Goal: Connect with others: Connect with others

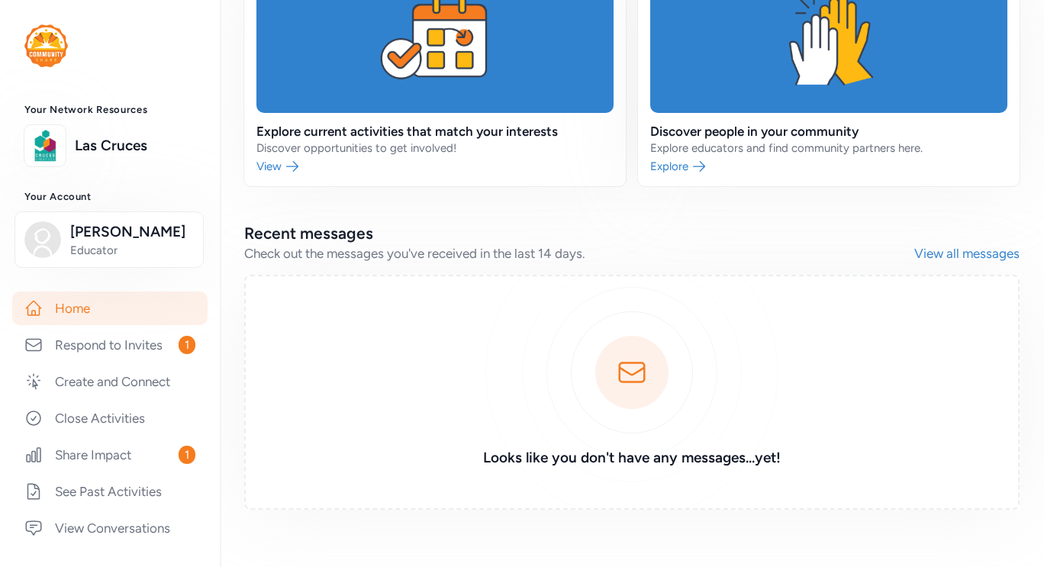
scroll to position [792, 0]
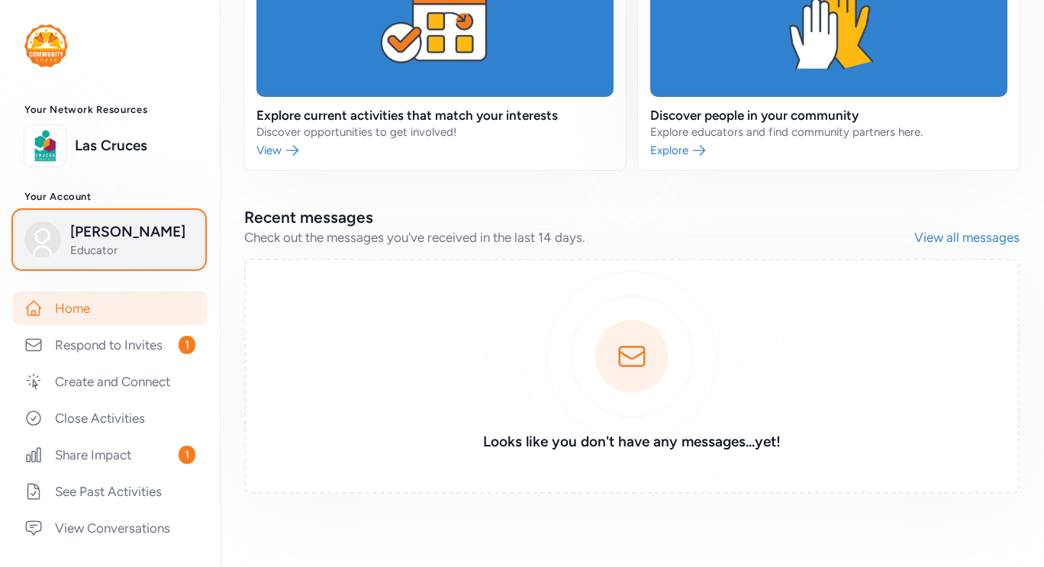
click at [103, 241] on span "[PERSON_NAME]" at bounding box center [132, 231] width 124 height 21
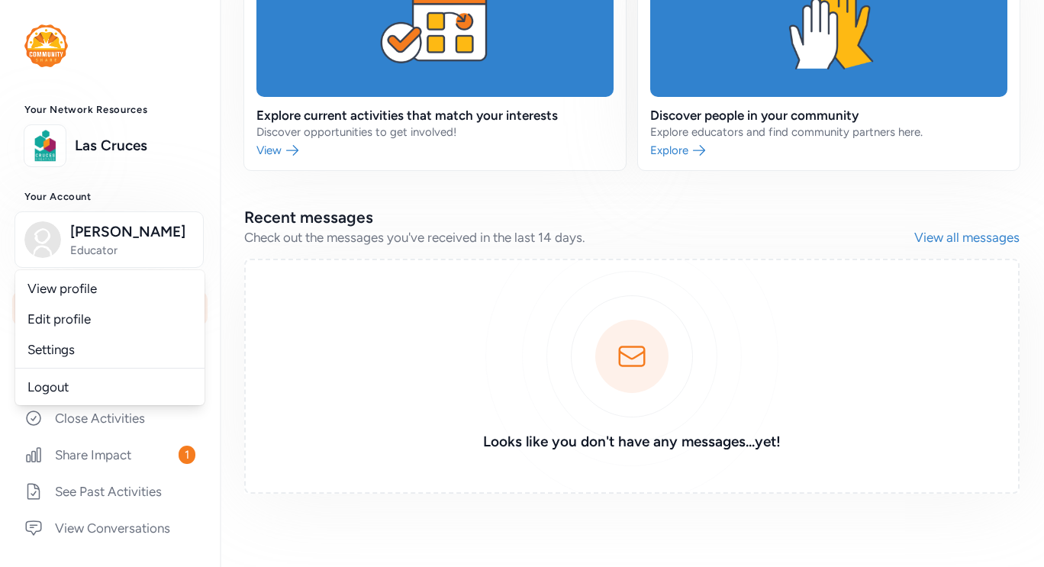
click at [294, 366] on div "Looks like you don't have any messages...yet!" at bounding box center [632, 376] width 776 height 235
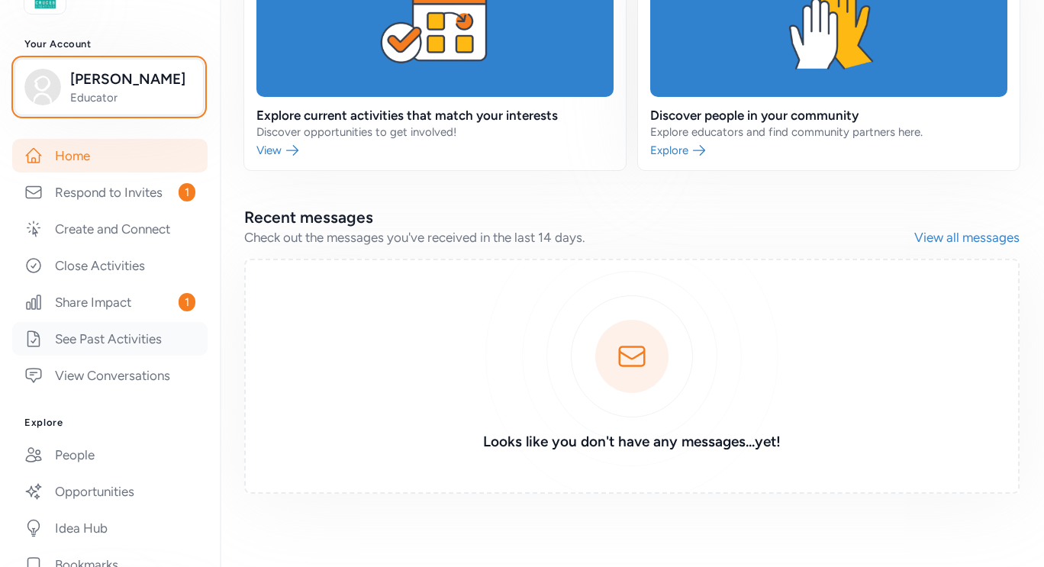
scroll to position [305, 0]
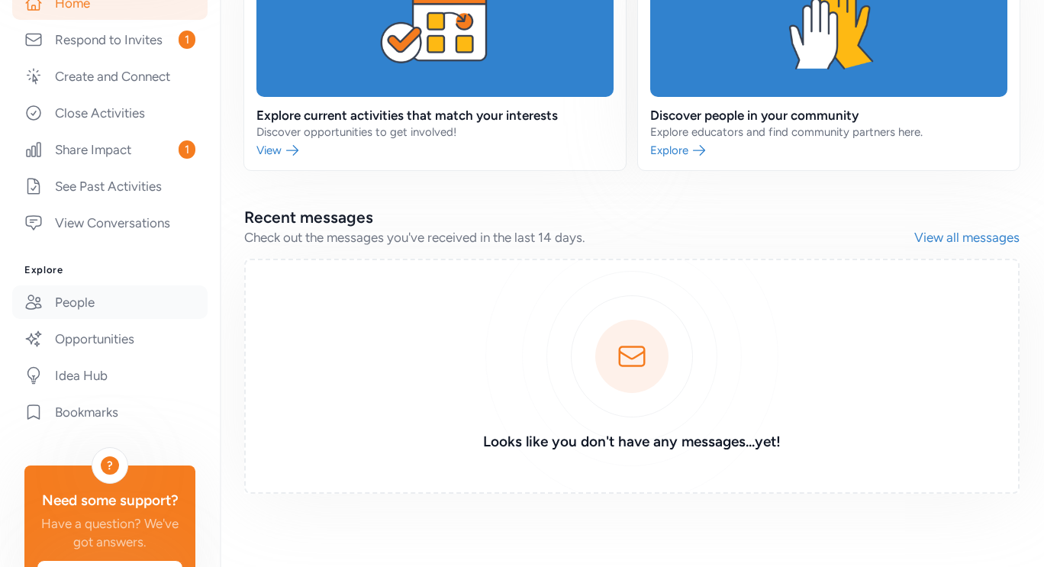
click at [78, 302] on link "People" at bounding box center [109, 303] width 195 height 34
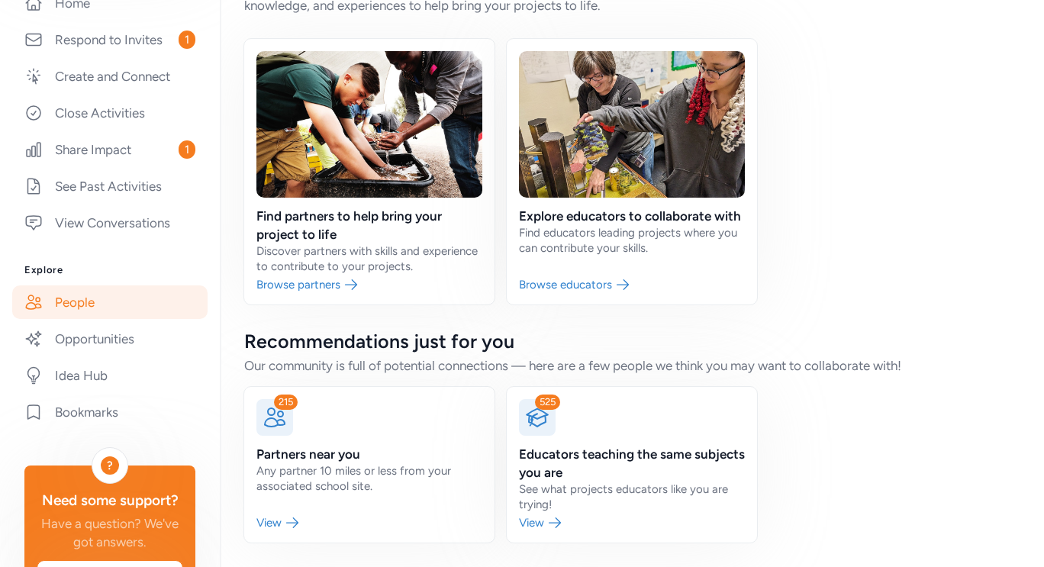
scroll to position [389, 0]
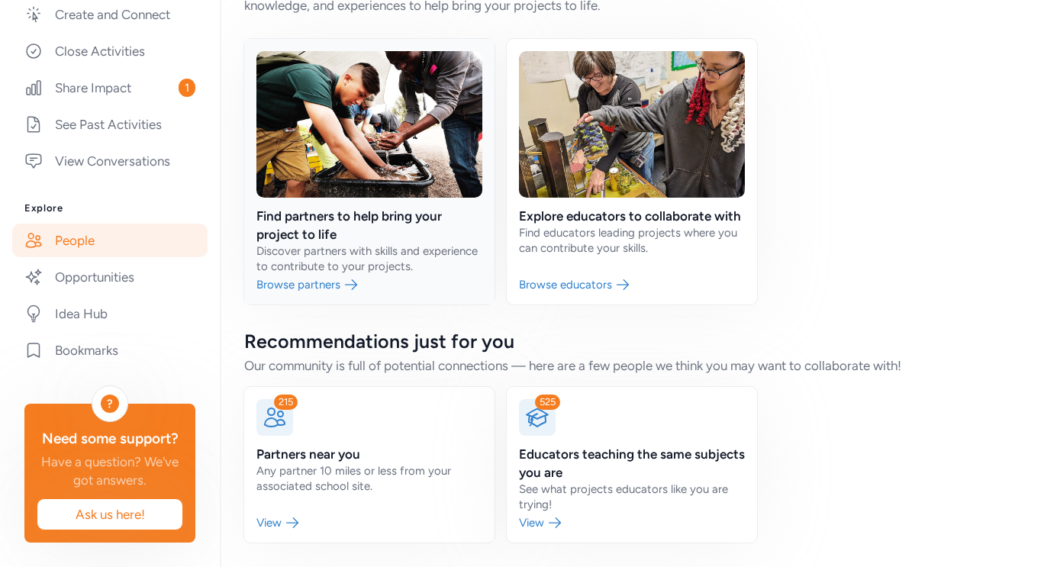
click at [334, 284] on link at bounding box center [369, 172] width 250 height 266
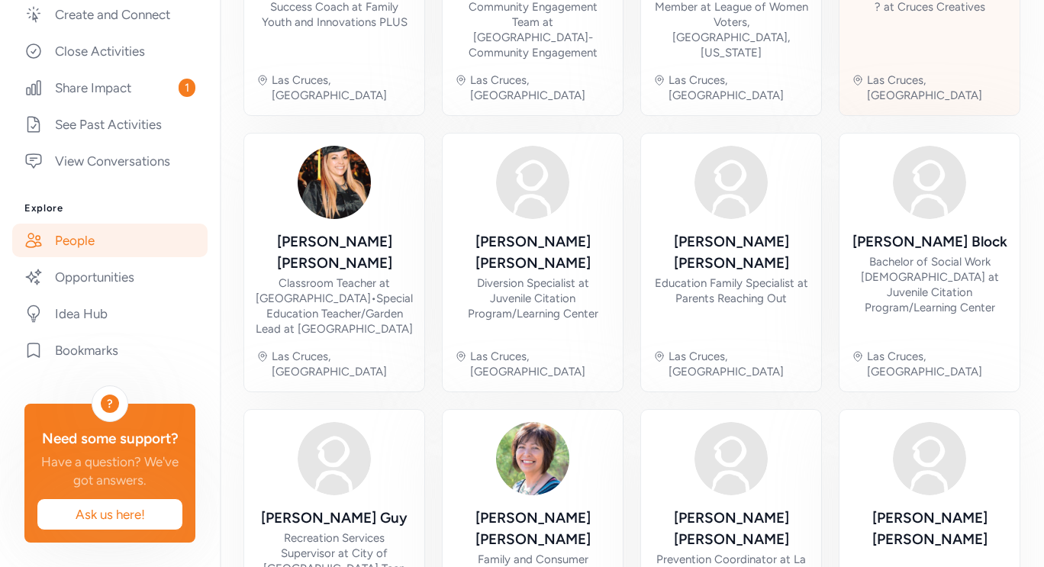
scroll to position [623, 0]
